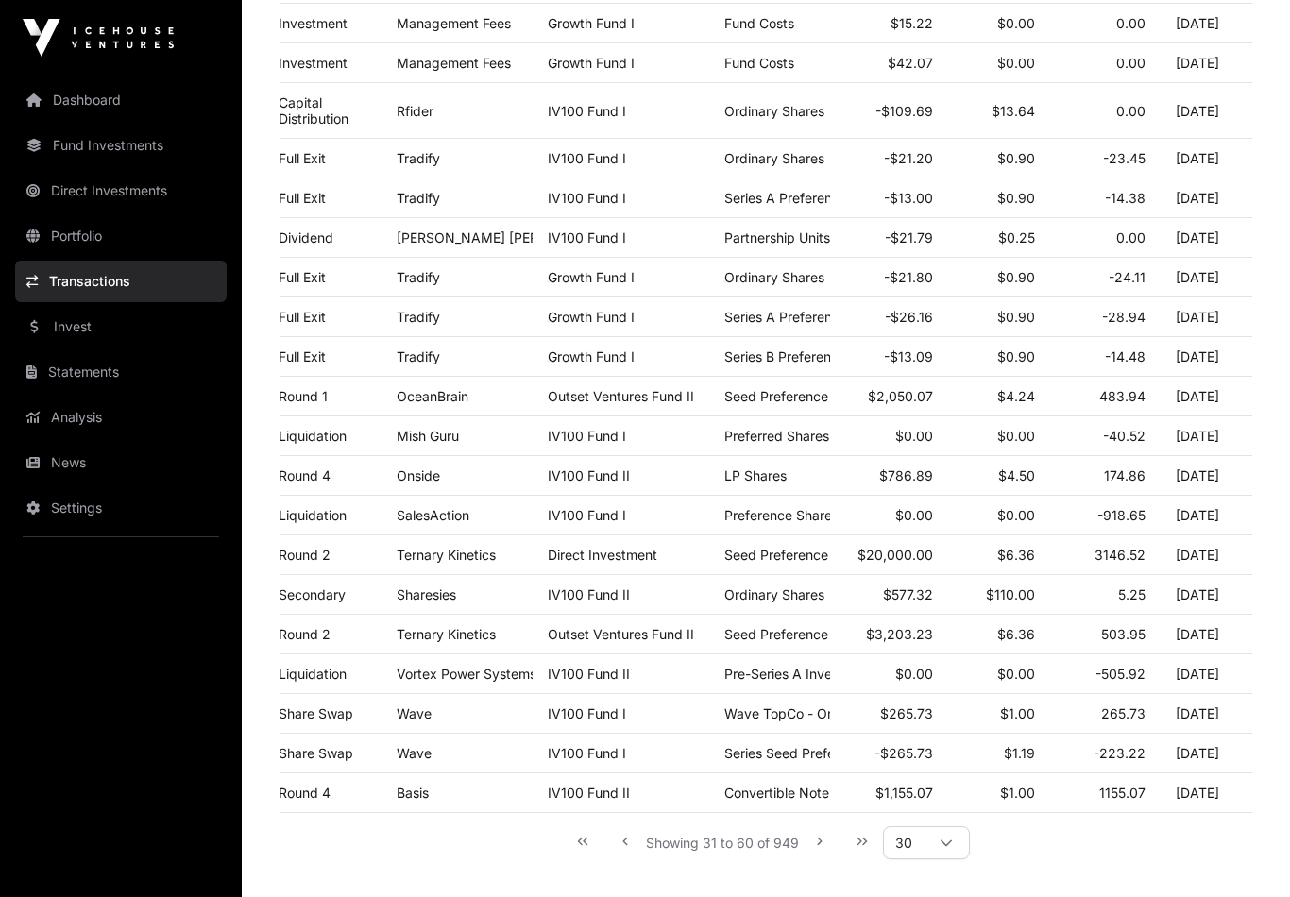
scroll to position [896, 0]
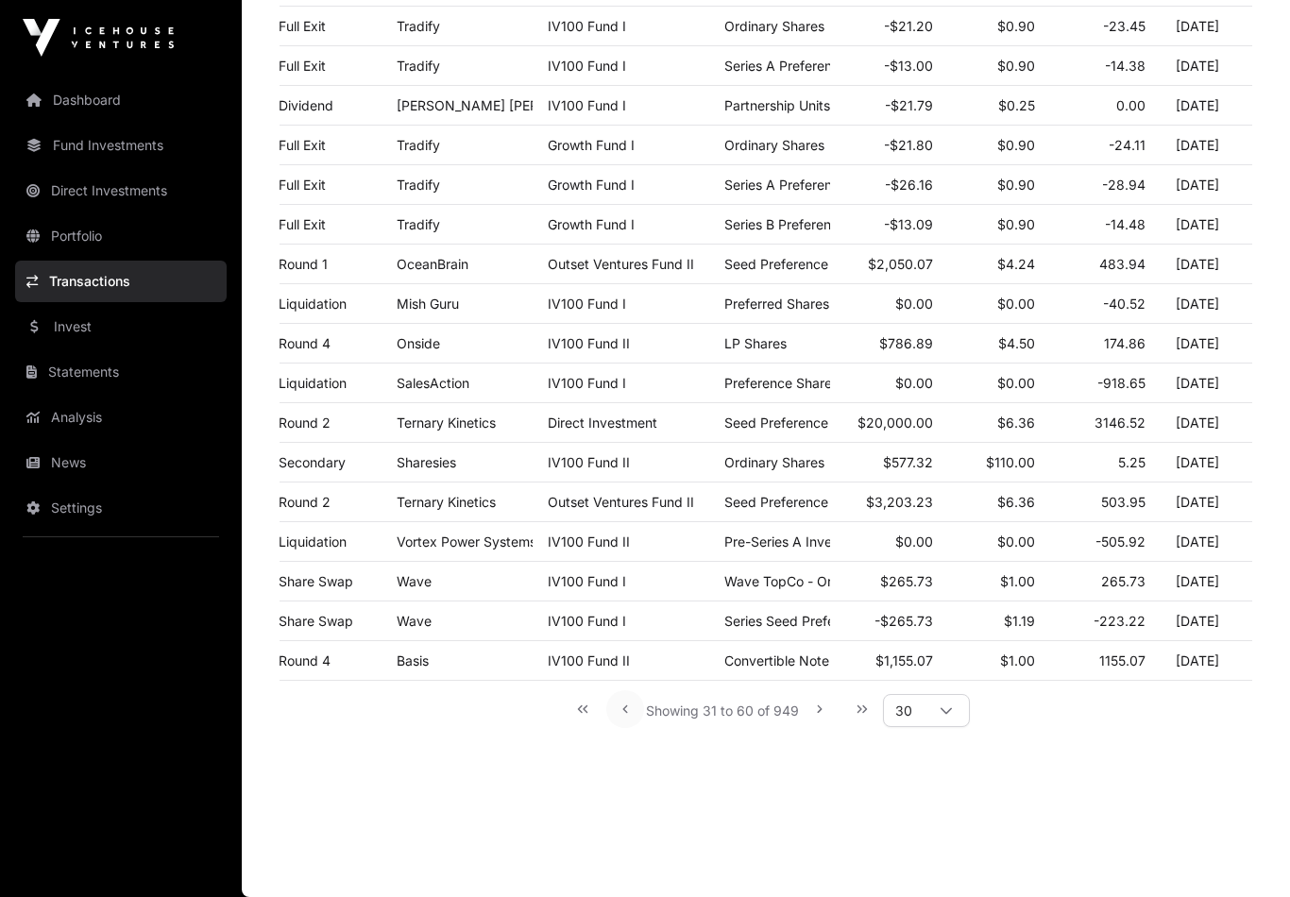
click at [623, 716] on icon "Previous Page" at bounding box center [625, 709] width 13 height 13
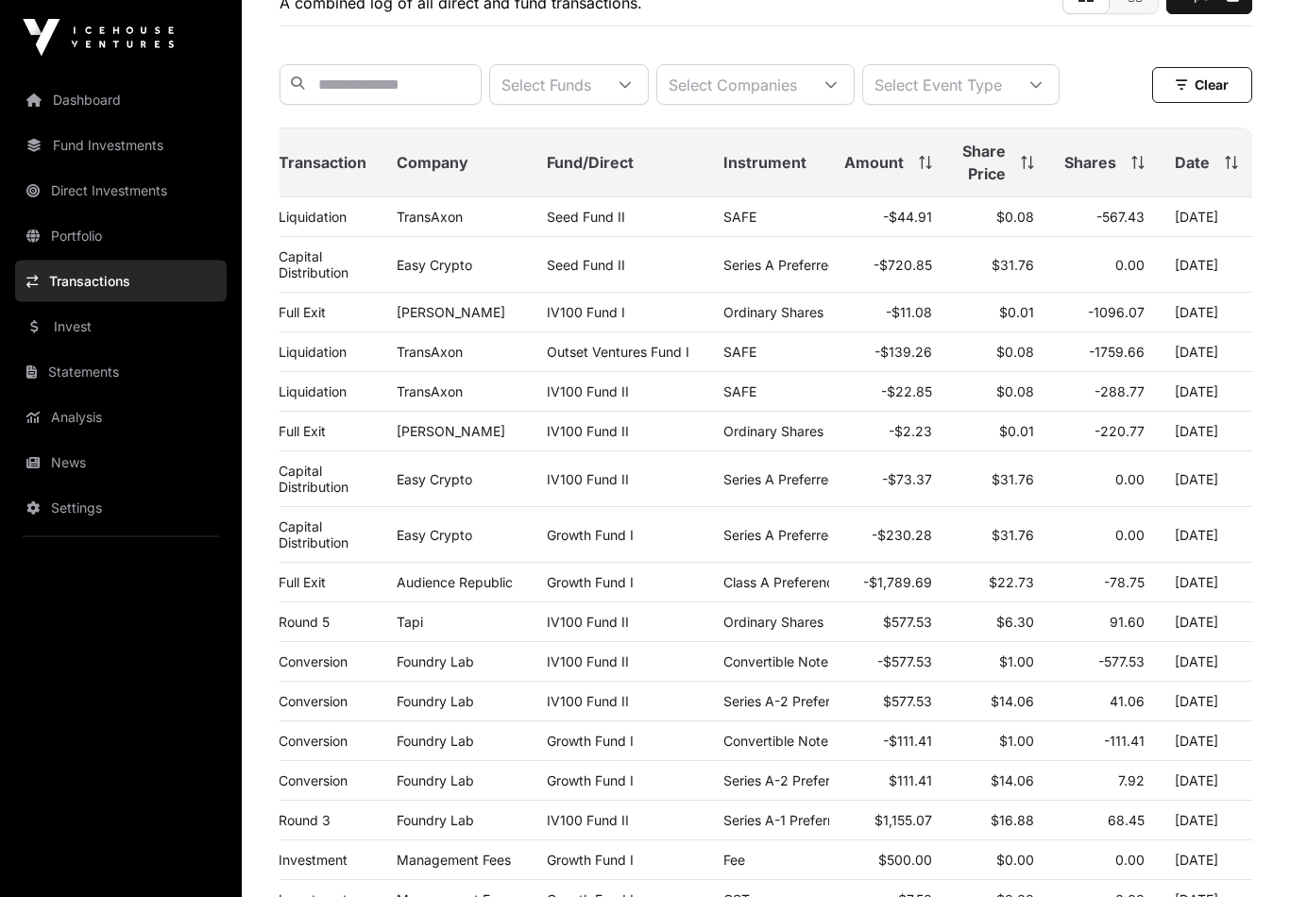
scroll to position [153, 0]
click at [73, 461] on link "News" at bounding box center [121, 463] width 212 height 42
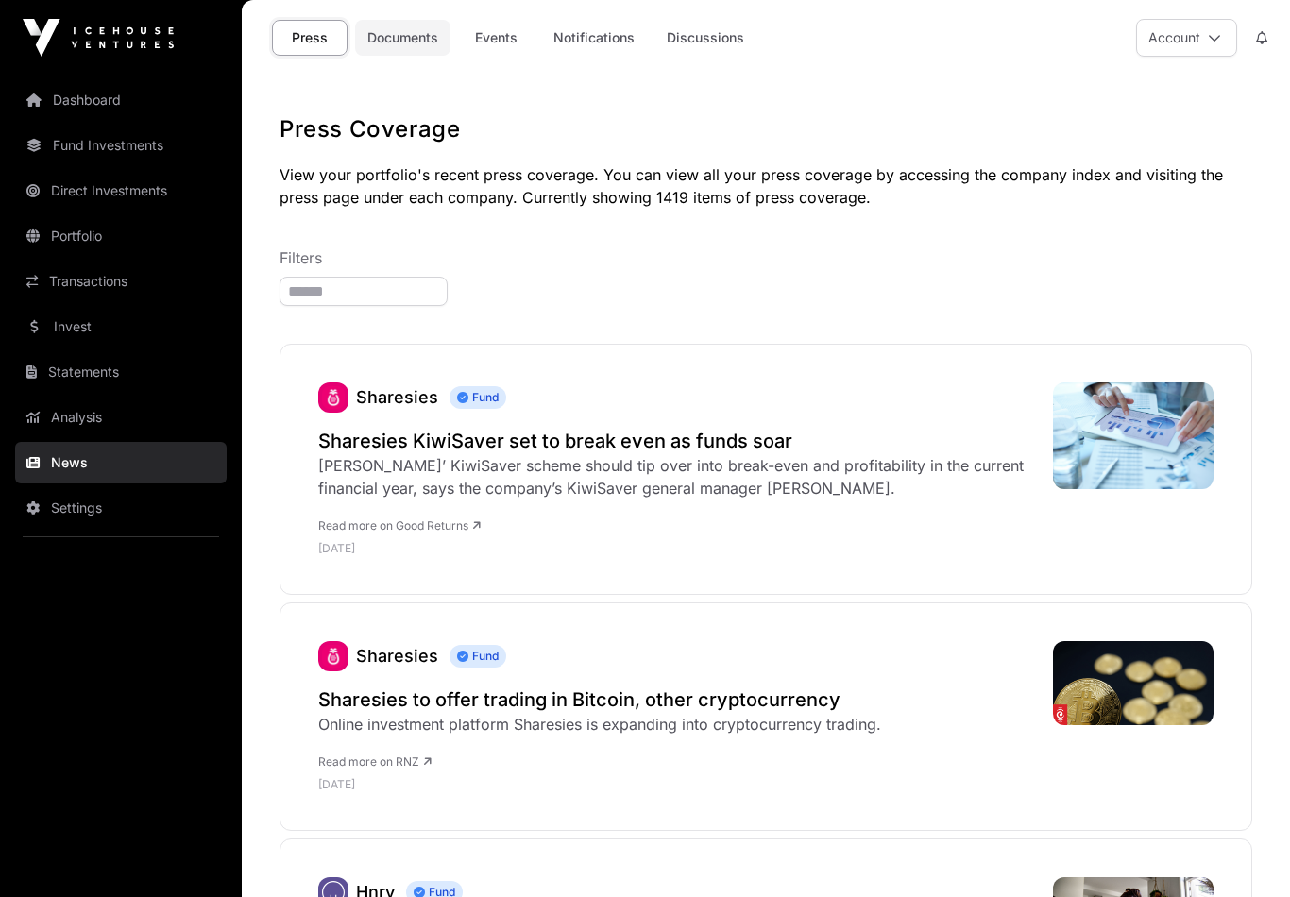
click at [418, 39] on link "Documents" at bounding box center [402, 38] width 95 height 36
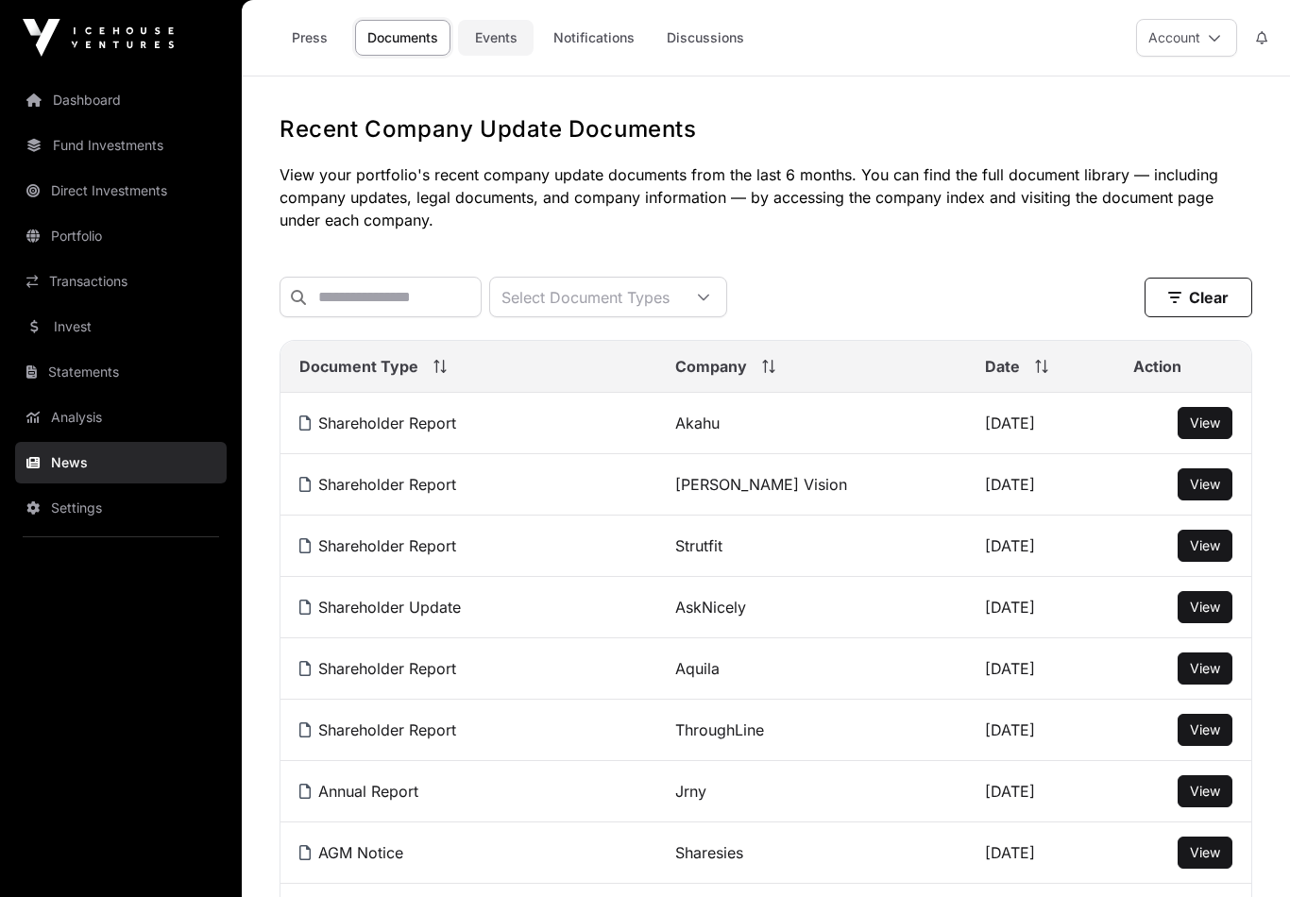
click at [499, 27] on link "Events" at bounding box center [496, 38] width 76 height 36
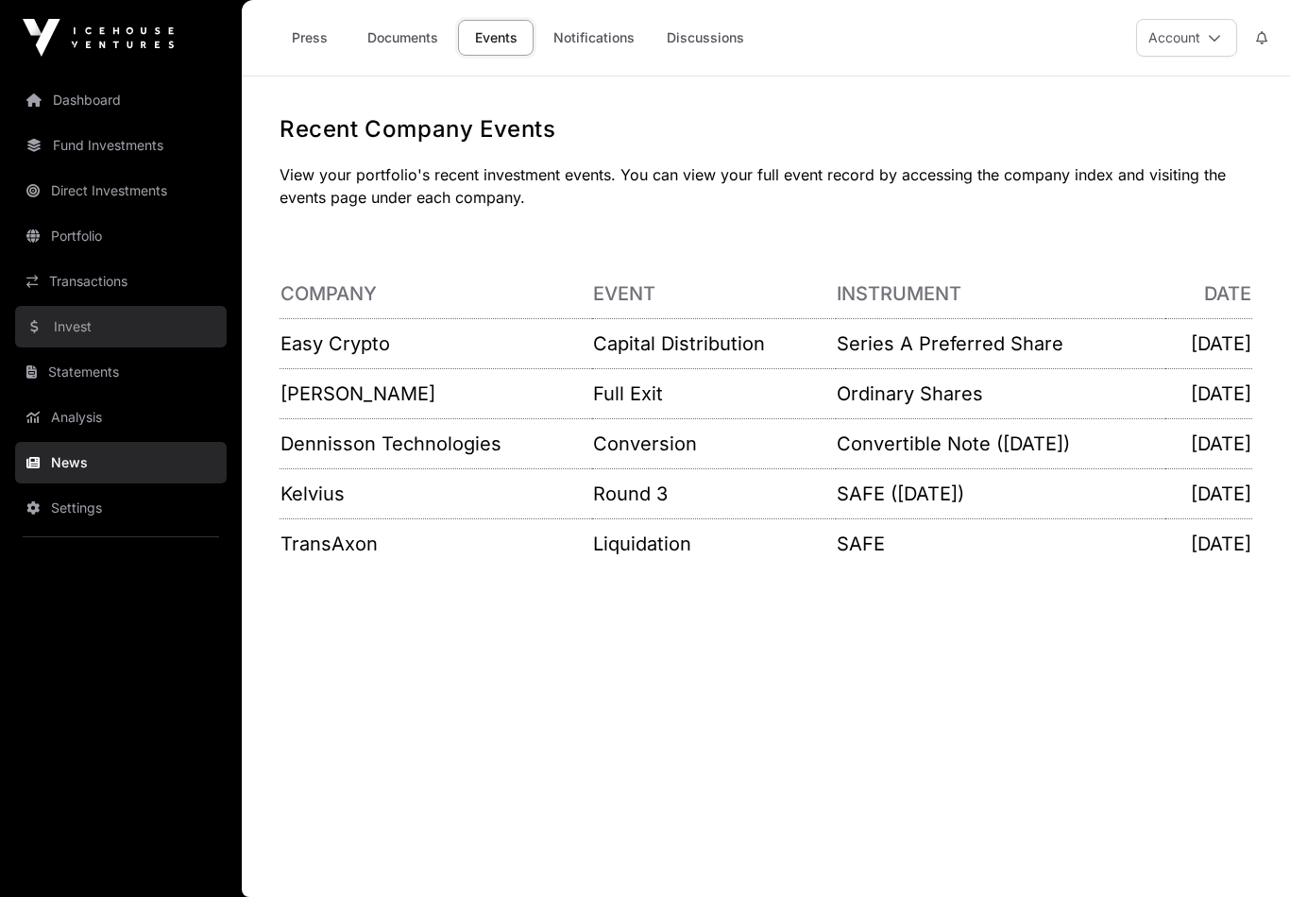
click at [69, 323] on link "Invest" at bounding box center [121, 327] width 212 height 42
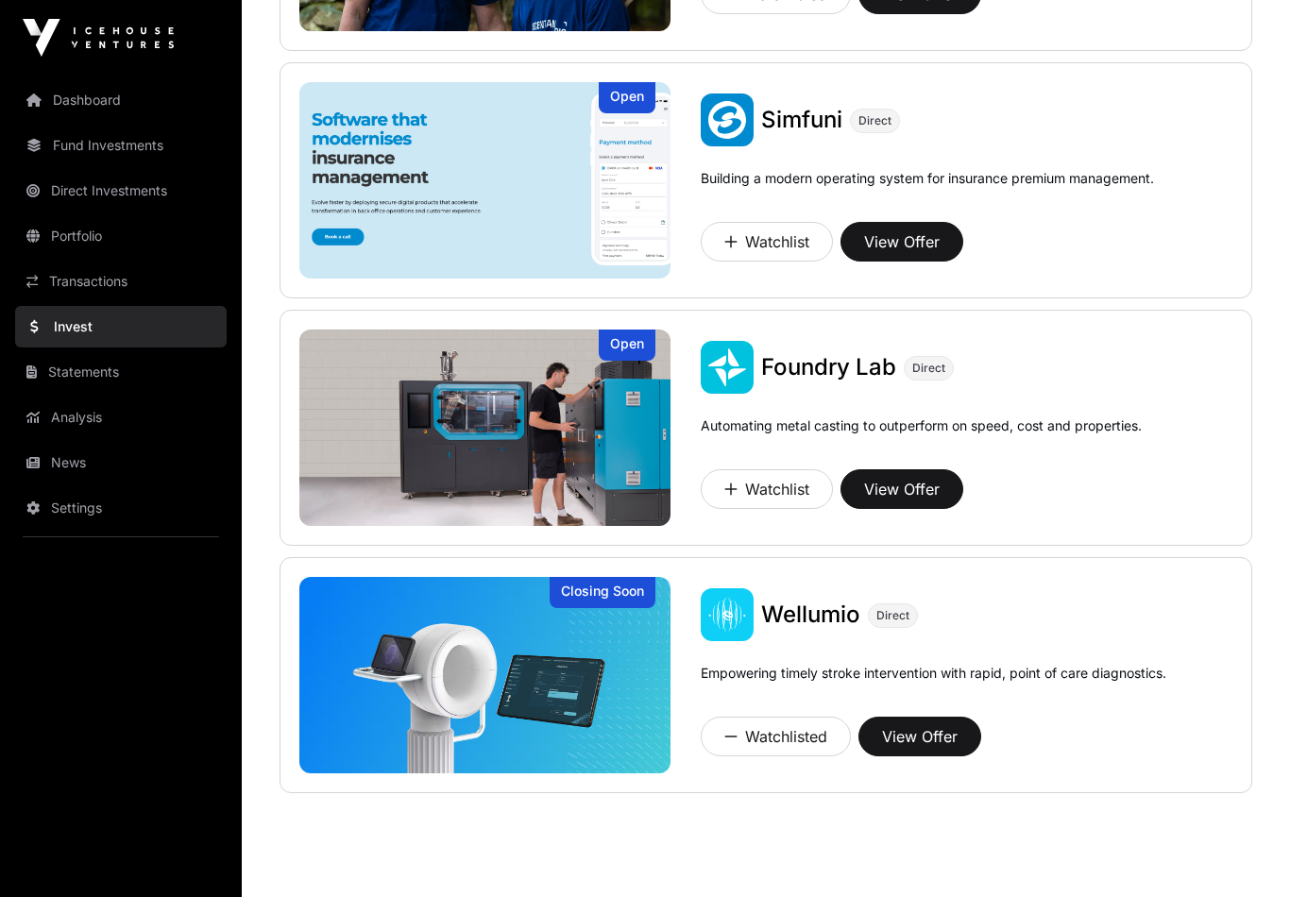
scroll to position [1419, 0]
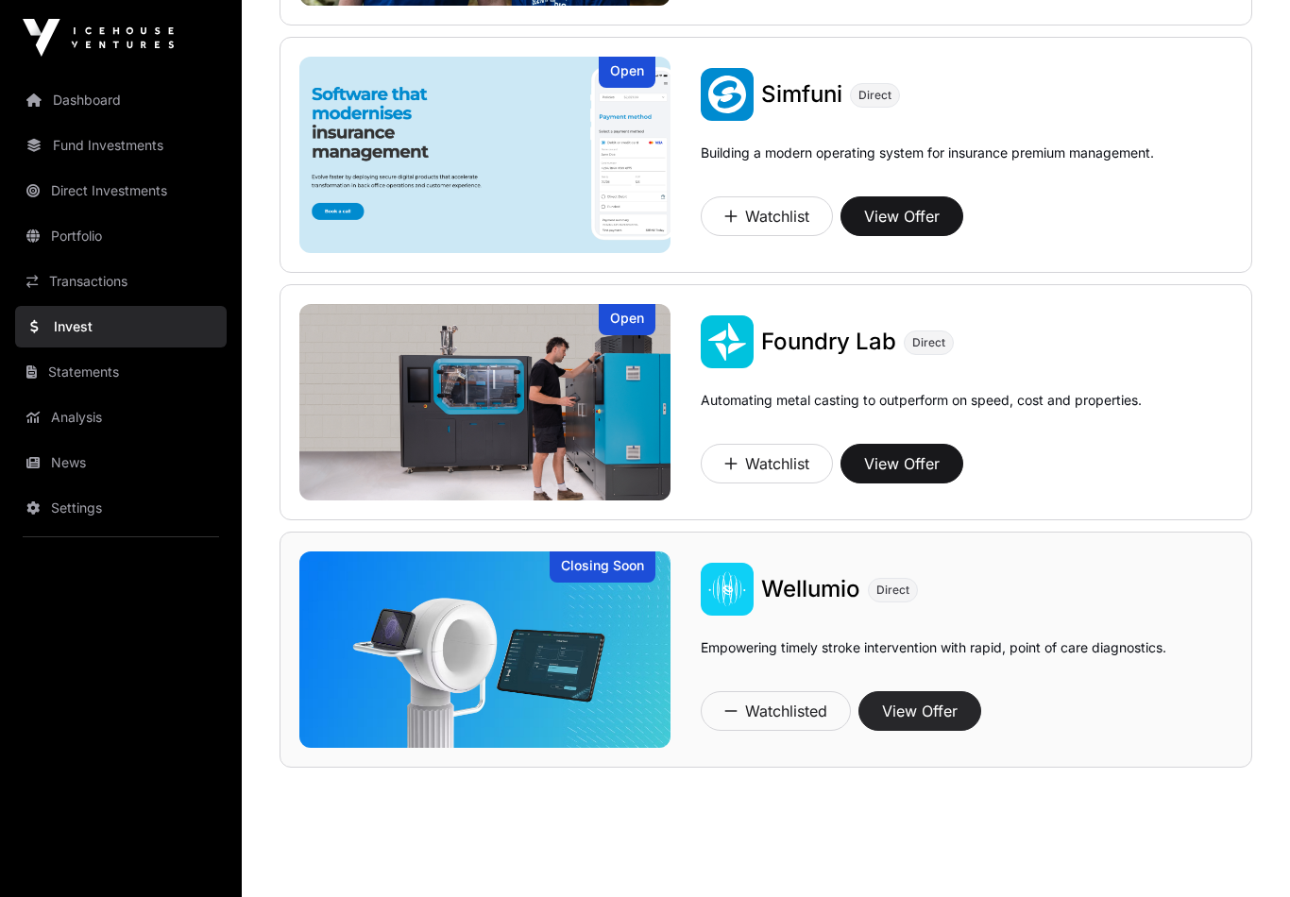
click at [929, 708] on button "View Offer" at bounding box center [920, 711] width 123 height 40
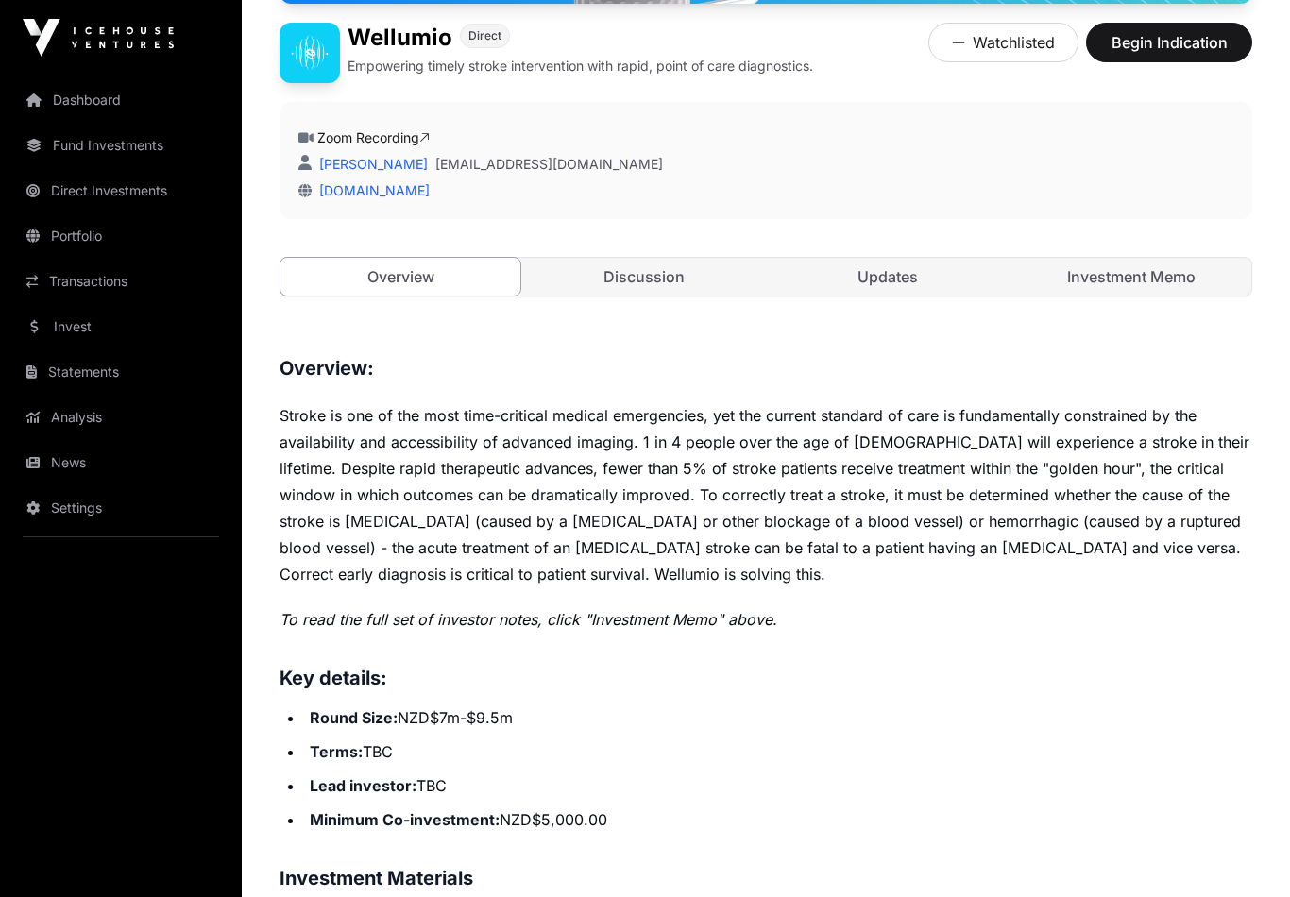
scroll to position [452, 0]
click at [640, 264] on link "Discussion" at bounding box center [644, 276] width 240 height 38
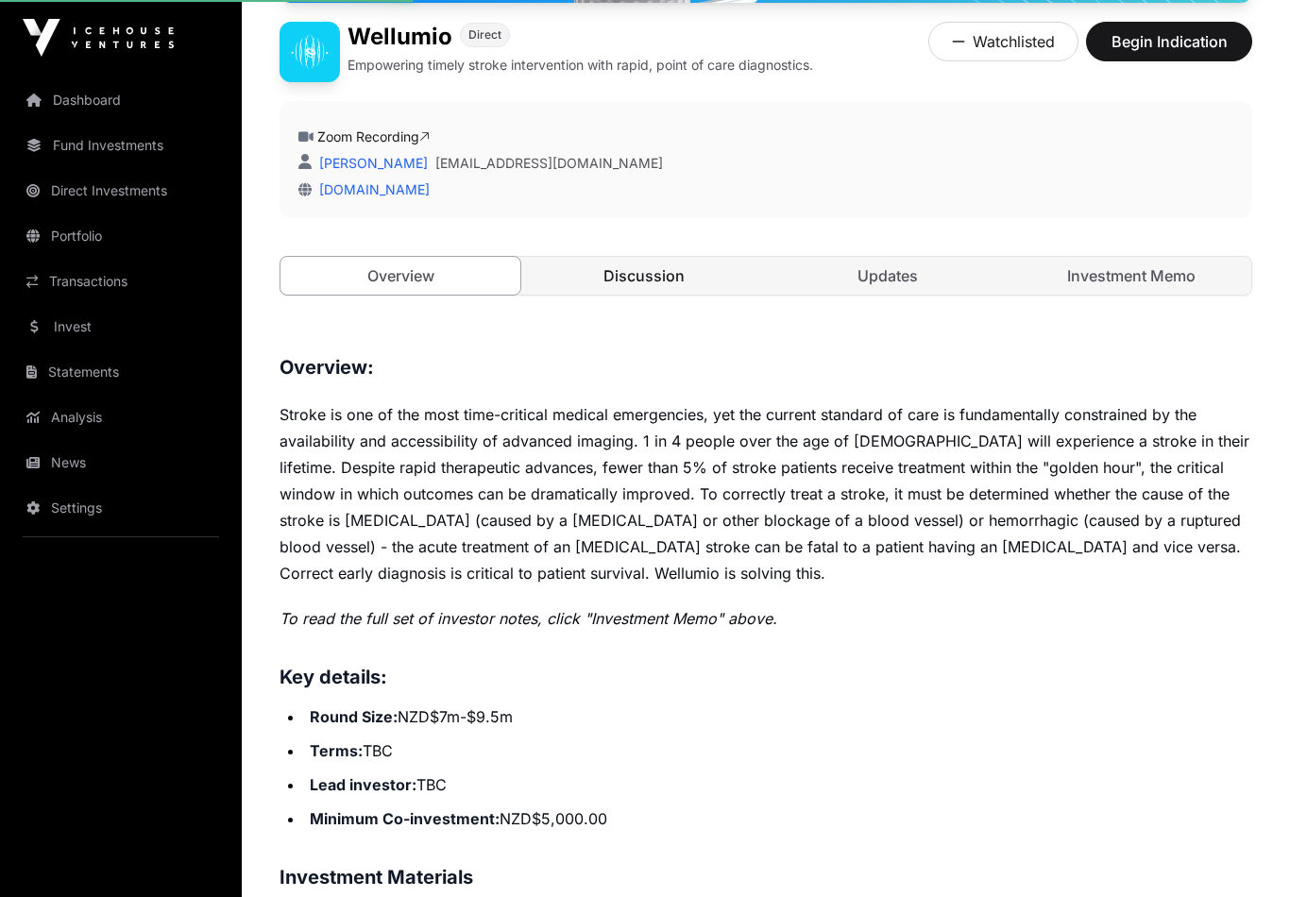
click at [611, 283] on link "Discussion" at bounding box center [644, 276] width 240 height 38
click at [622, 285] on link "Discussion" at bounding box center [644, 276] width 240 height 38
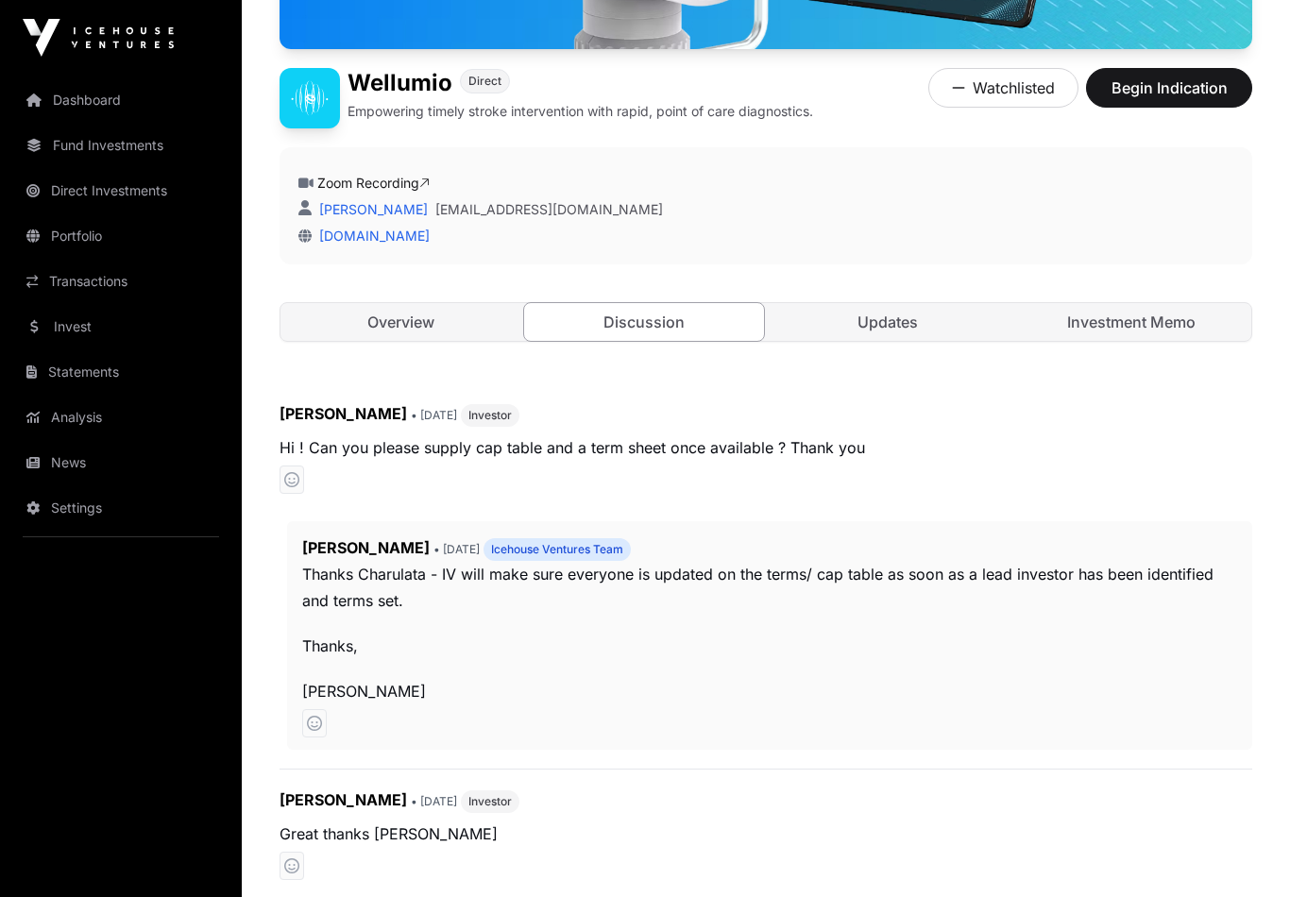
scroll to position [385, 0]
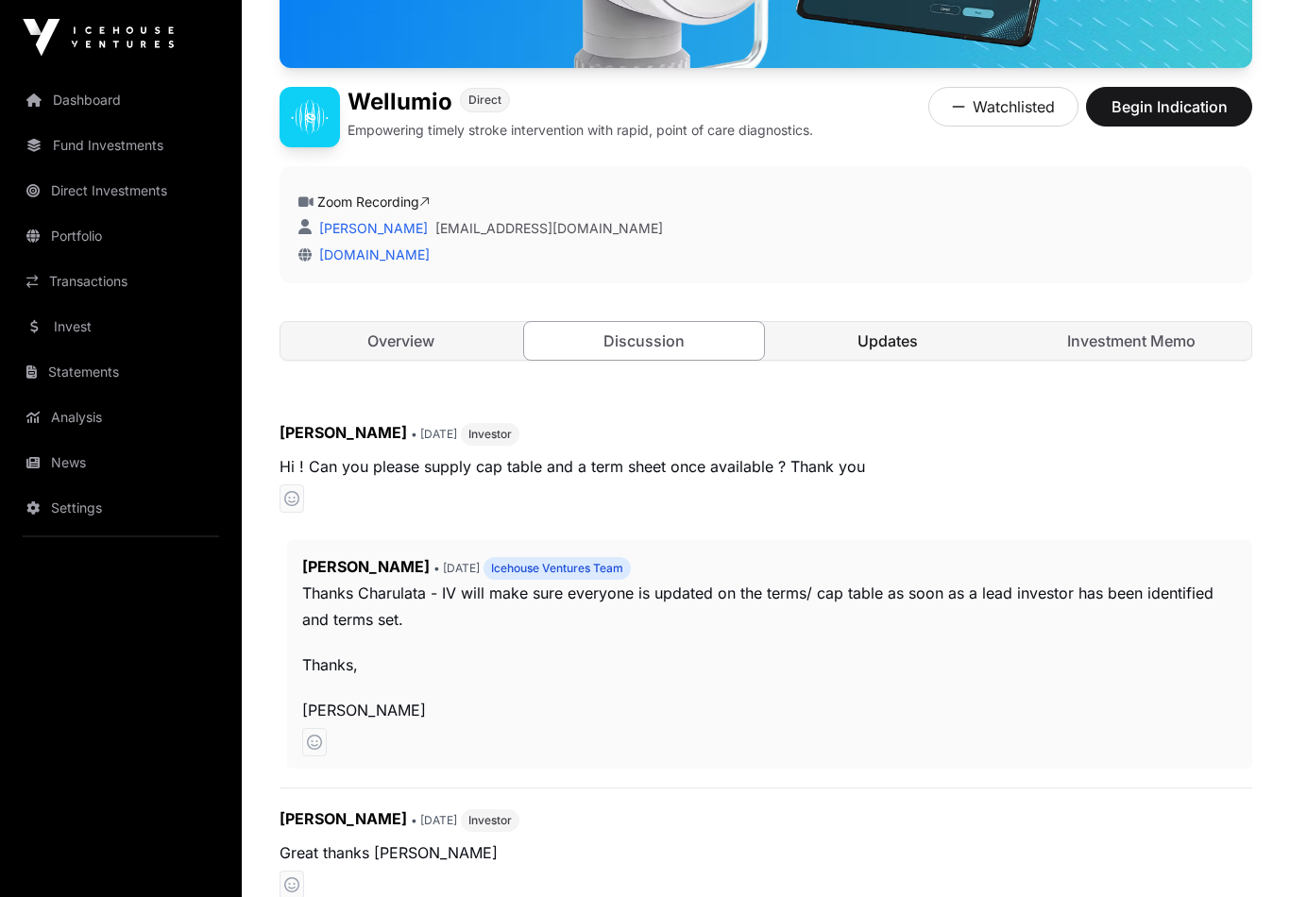
click at [900, 337] on link "Updates" at bounding box center [888, 342] width 240 height 38
click at [859, 342] on link "Updates" at bounding box center [888, 341] width 240 height 38
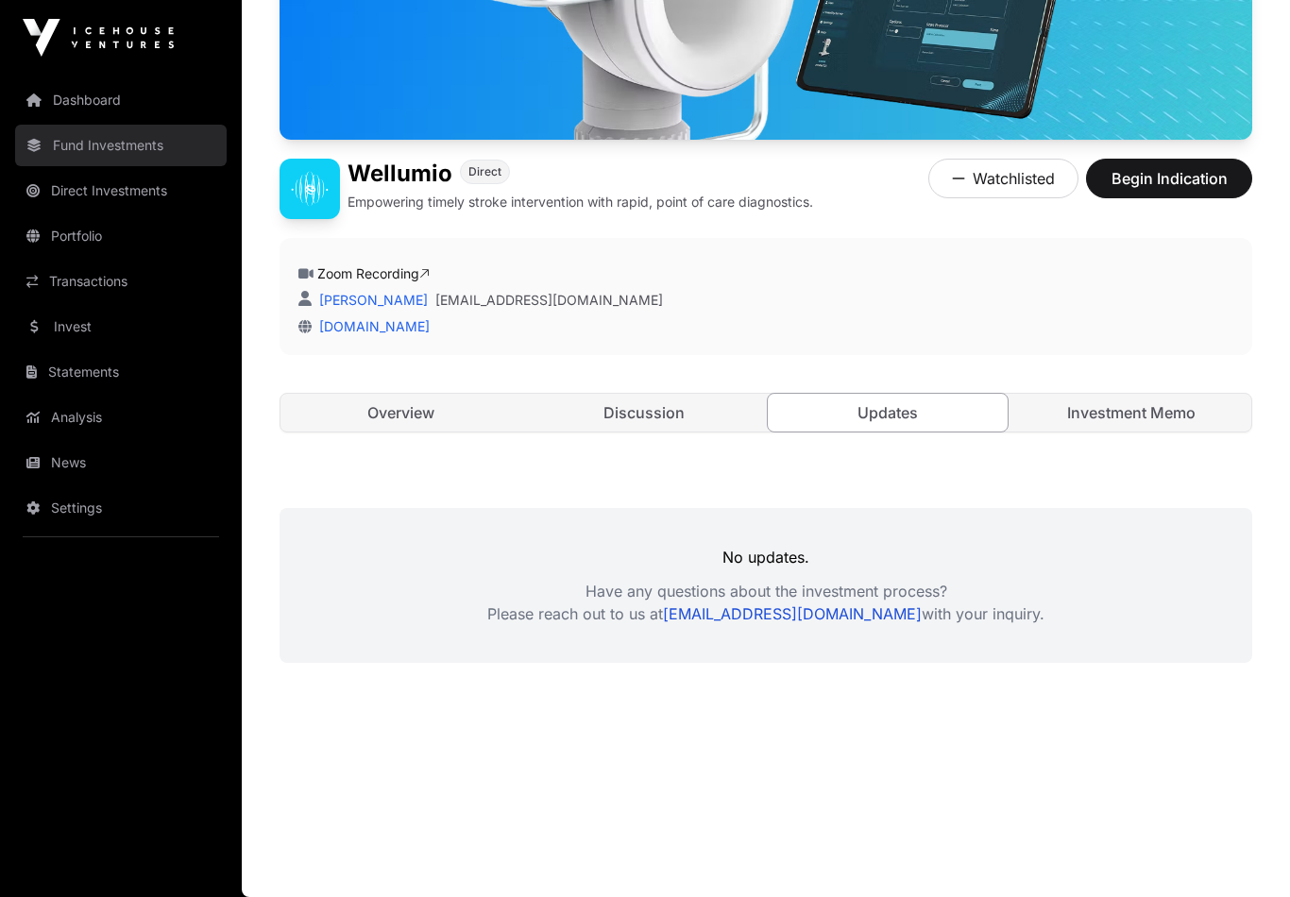
click at [75, 135] on link "Fund Investments" at bounding box center [121, 146] width 212 height 42
click at [91, 150] on link "Fund Investments" at bounding box center [121, 146] width 212 height 42
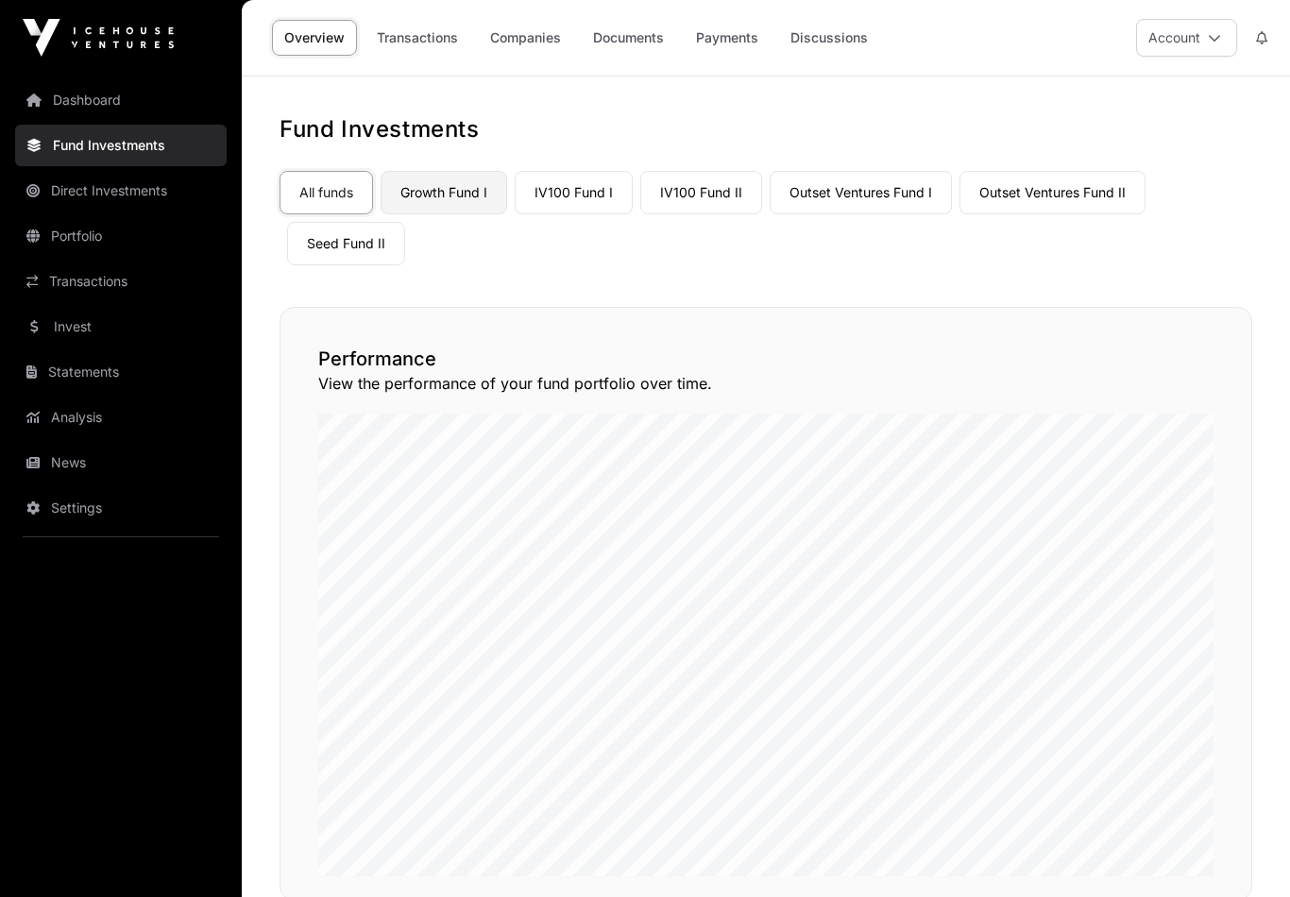
click at [443, 195] on link "Growth Fund I" at bounding box center [444, 192] width 127 height 43
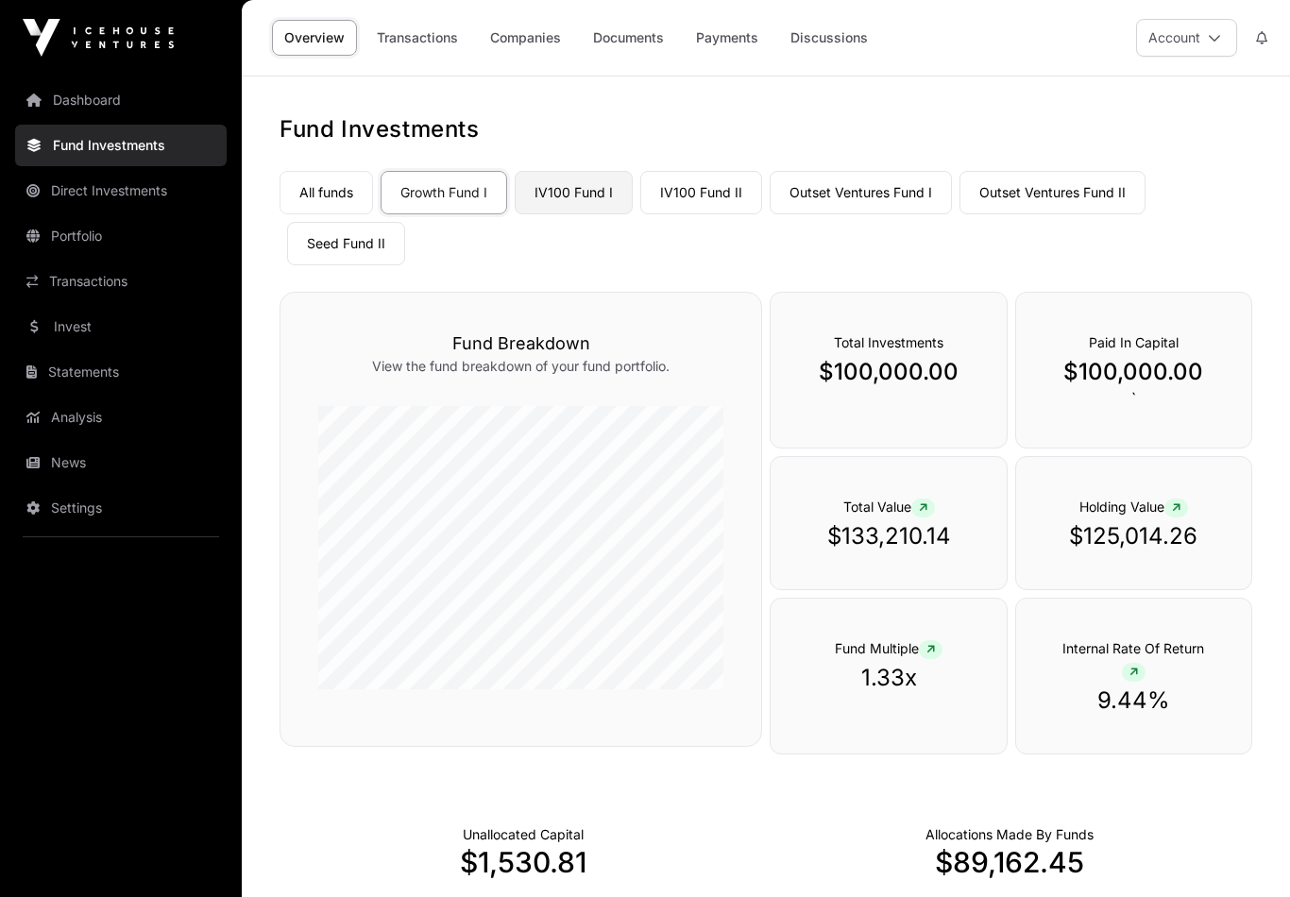
click at [573, 192] on link "IV100 Fund I" at bounding box center [574, 192] width 118 height 43
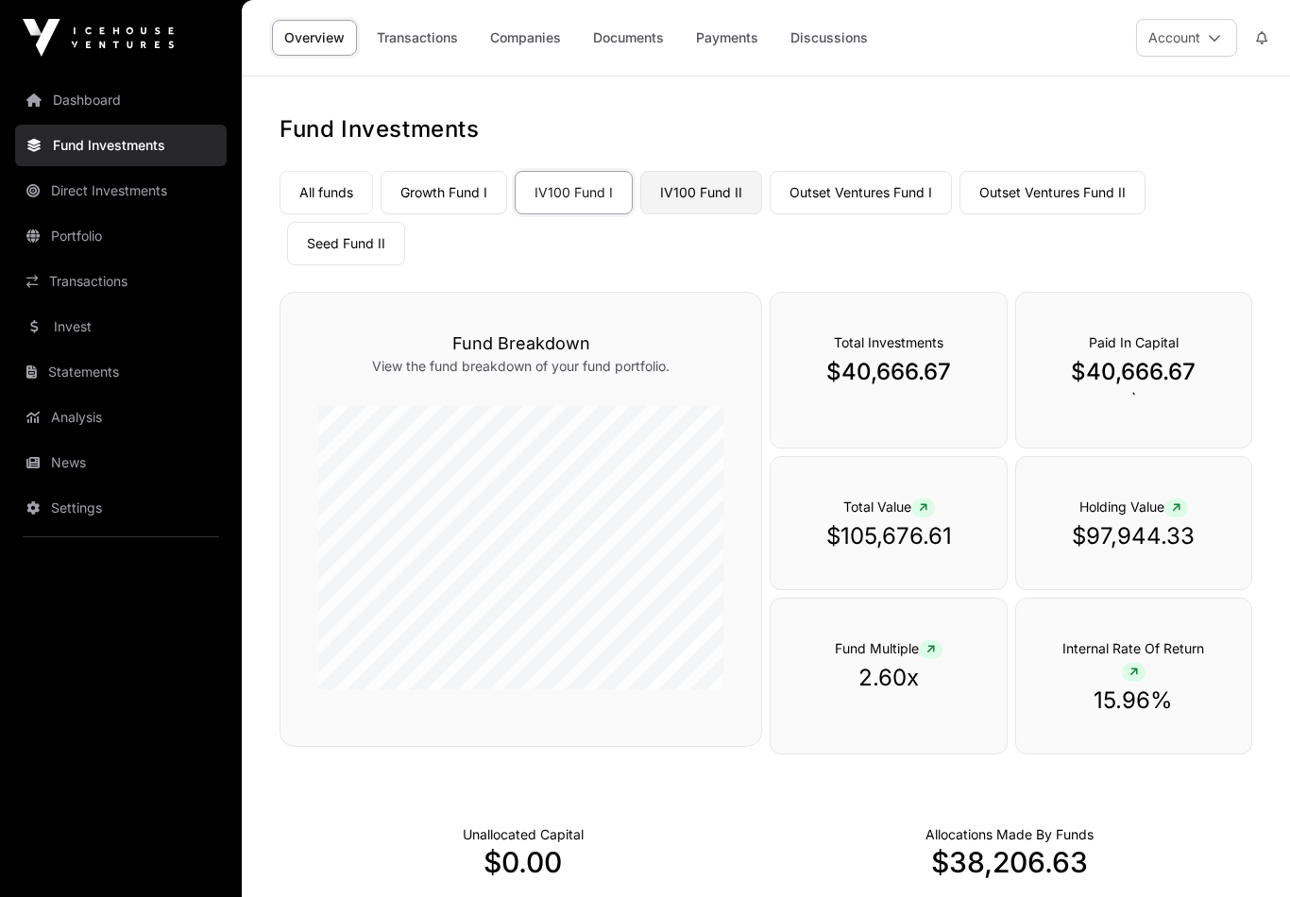
click at [700, 204] on link "IV100 Fund II" at bounding box center [701, 192] width 122 height 43
click at [690, 196] on link "IV100 Fund II" at bounding box center [701, 192] width 122 height 43
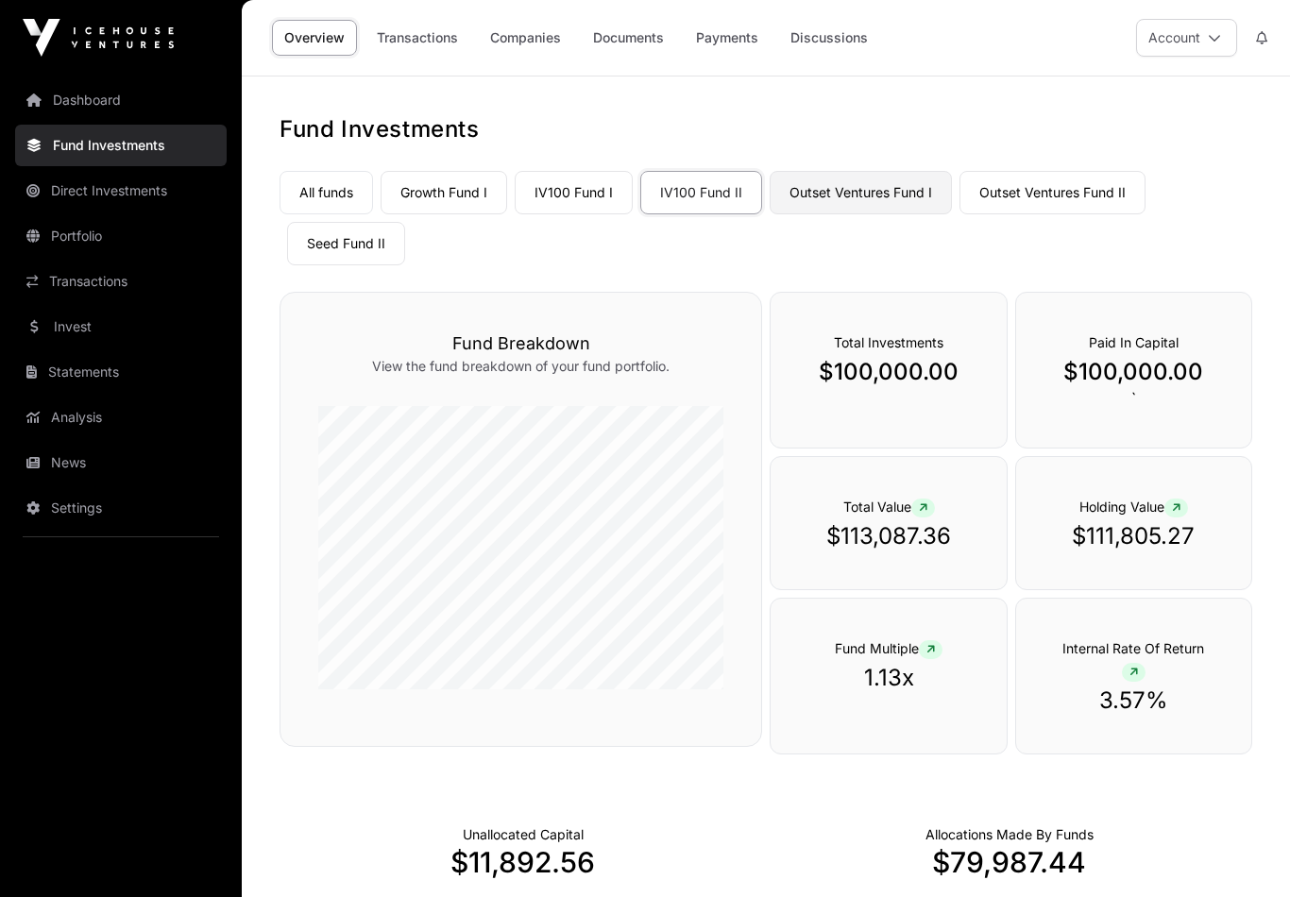
click at [852, 196] on link "Outset Ventures Fund I" at bounding box center [861, 192] width 182 height 43
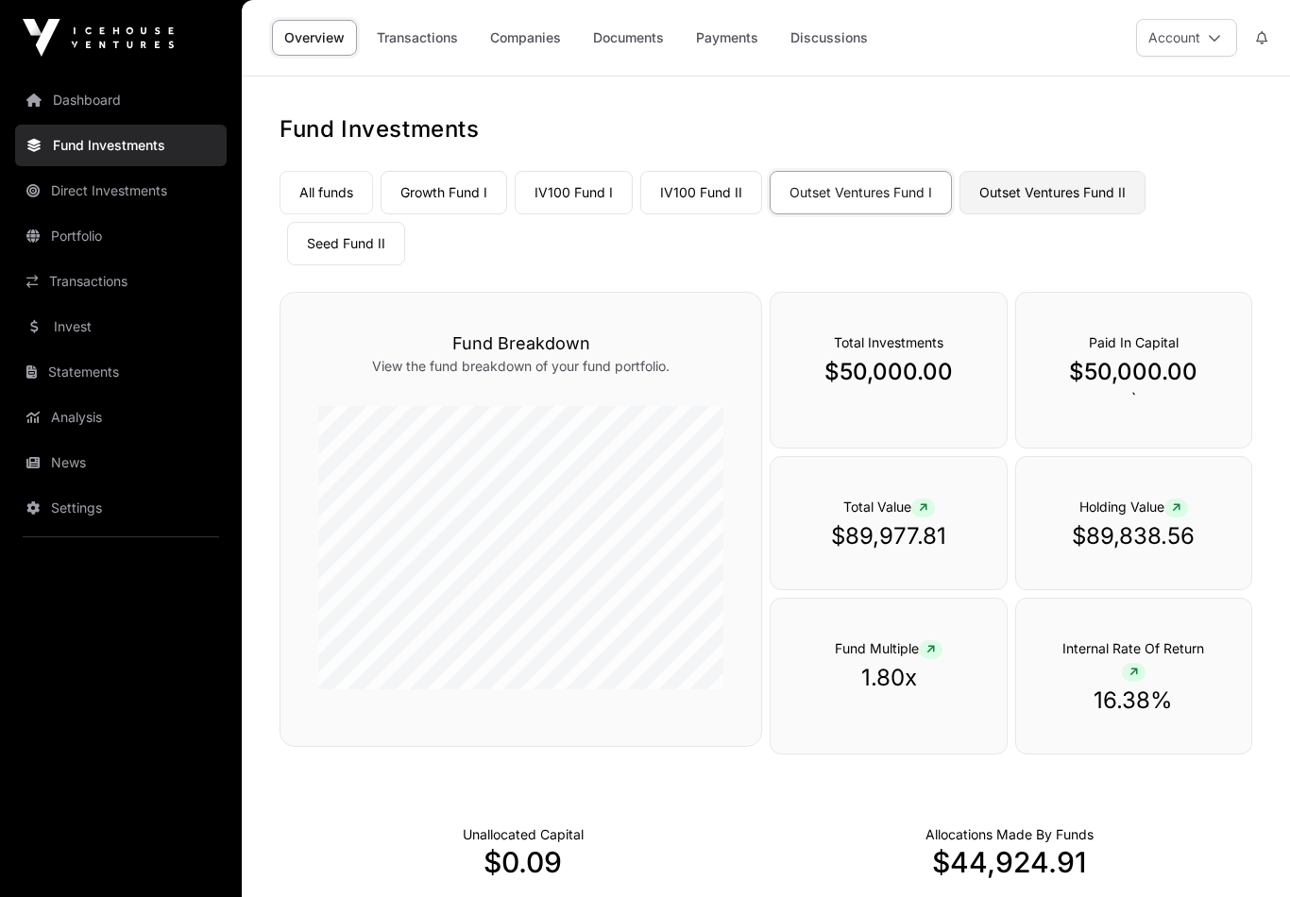
click at [1050, 186] on link "Outset Ventures Fund II" at bounding box center [1053, 192] width 186 height 43
click at [1047, 193] on link "Outset Ventures Fund II" at bounding box center [1053, 192] width 186 height 43
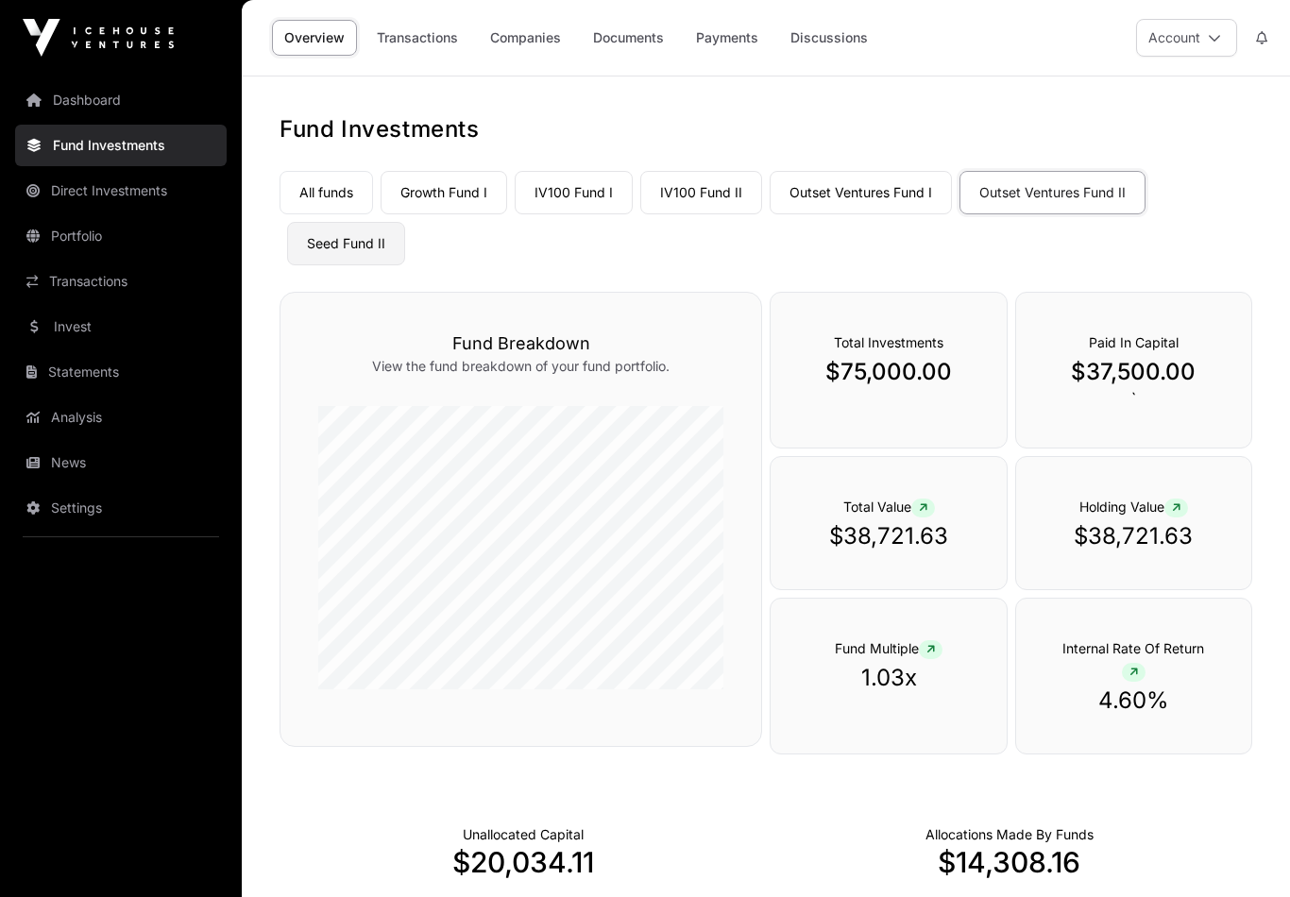
click at [357, 234] on link "Seed Fund II" at bounding box center [346, 243] width 118 height 43
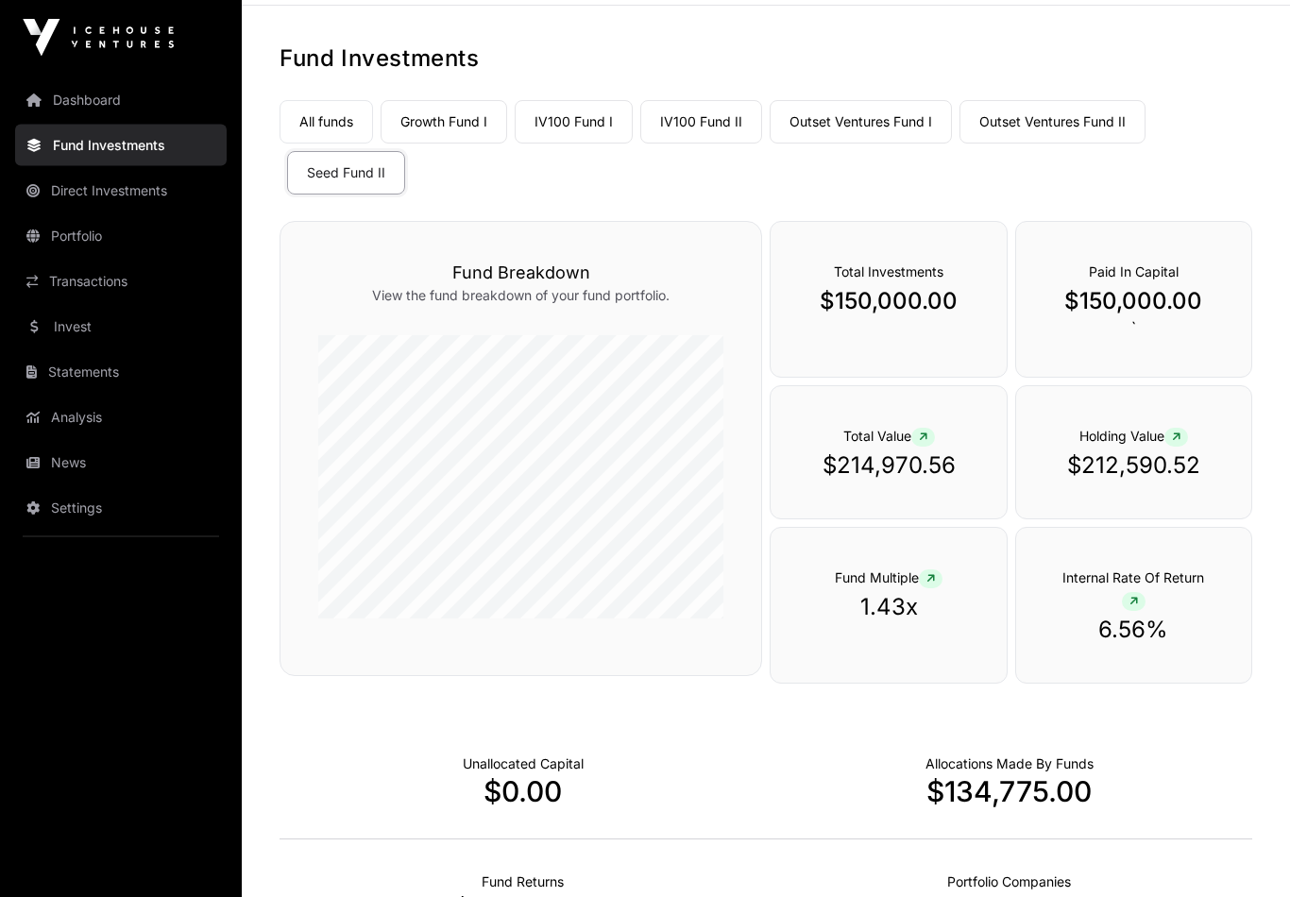
scroll to position [73, 0]
